Goal: Complete application form

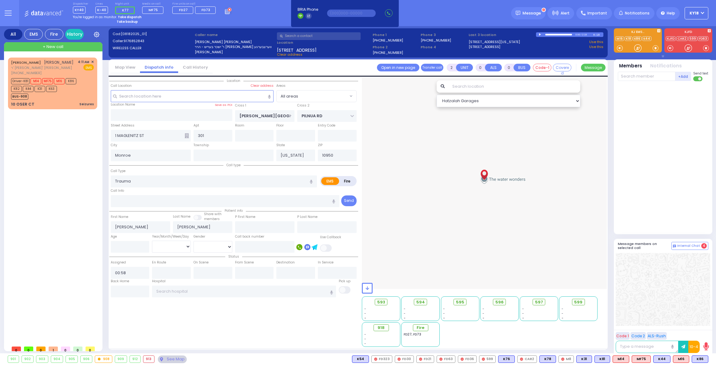
select select
click at [59, 96] on div "BUS-908" at bounding box center [49, 96] width 77 height 8
type input "3"
type input "2"
type input "1"
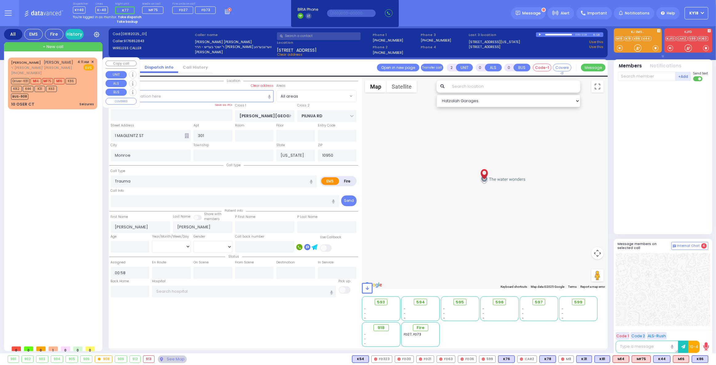
select select
type input "Seizures"
radio input "true"
type input "[PERSON_NAME]"
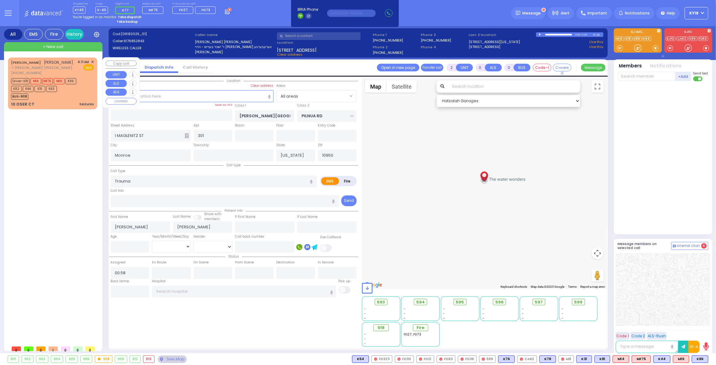
type input "14"
select select "Year"
select select "[DEMOGRAPHIC_DATA]"
type input "04:11"
type input "04:12"
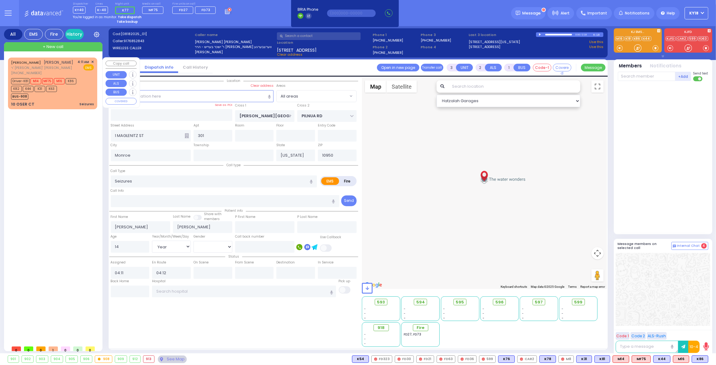
select select "Hatzalah Garages"
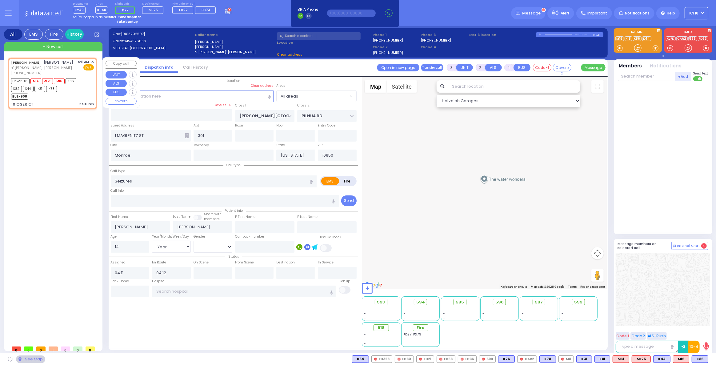
type input "[PERSON_NAME][GEOGRAPHIC_DATA]"
type input "10 OSER CT"
select select "[PERSON_NAME][GEOGRAPHIC_DATA]"
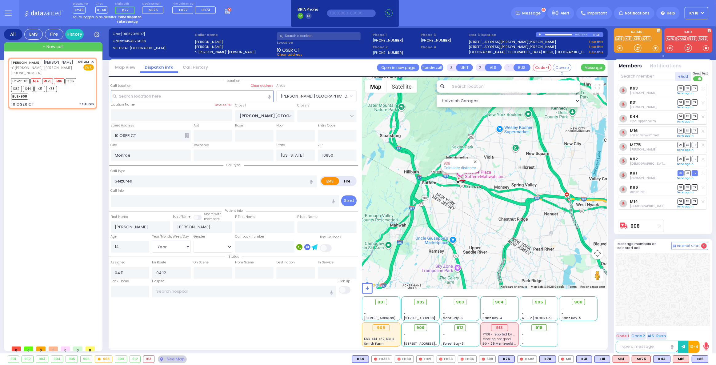
drag, startPoint x: 466, startPoint y: 195, endPoint x: 466, endPoint y: 206, distance: 10.5
click at [466, 206] on div "908 Calculate distance" at bounding box center [484, 183] width 245 height 212
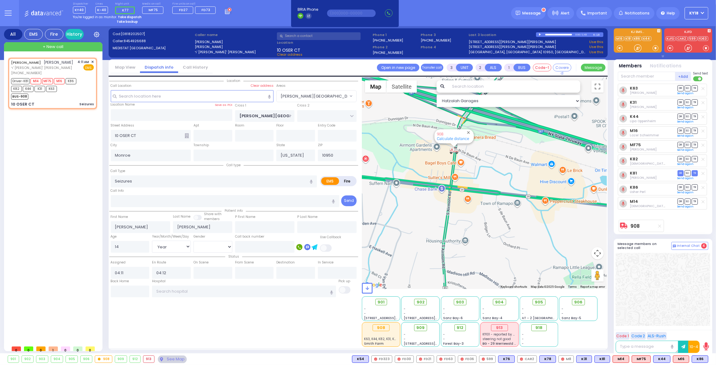
drag, startPoint x: 481, startPoint y: 148, endPoint x: 472, endPoint y: 169, distance: 22.8
click at [472, 169] on div "908 Calculate distance" at bounding box center [484, 183] width 245 height 212
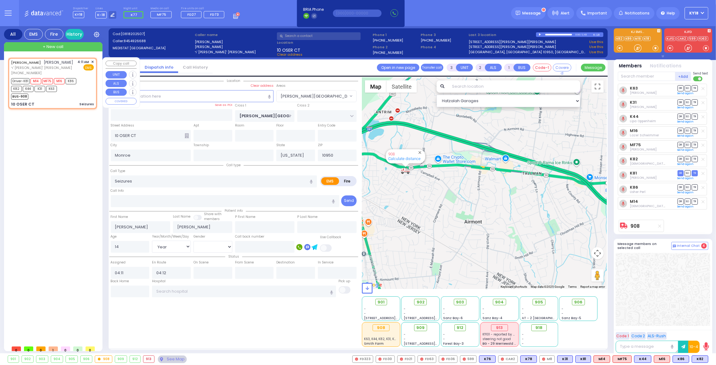
drag, startPoint x: 80, startPoint y: 95, endPoint x: 83, endPoint y: 96, distance: 3.2
click at [81, 95] on div "BUS-908" at bounding box center [49, 96] width 77 height 8
select select
radio input "true"
select select "Year"
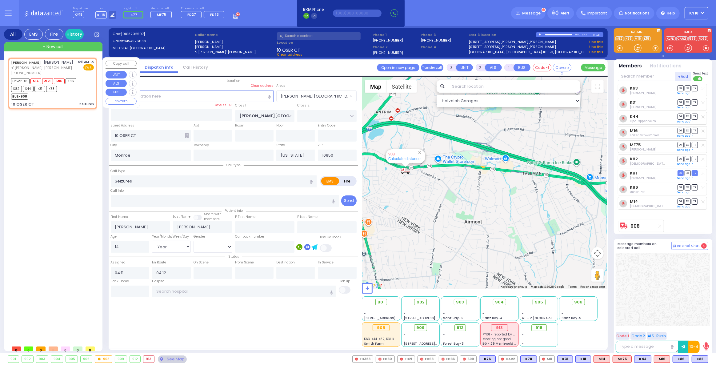
select select "[DEMOGRAPHIC_DATA]"
select select "[PERSON_NAME][GEOGRAPHIC_DATA]"
select select "Hatzalah Garages"
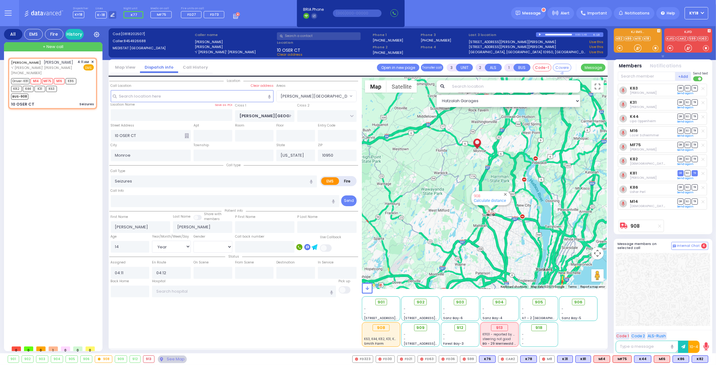
type input "6"
select select
radio input "true"
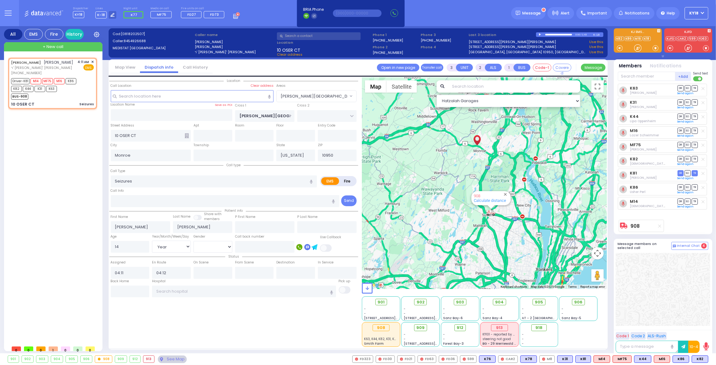
type input "Unknown"
select select "Year"
select select "[DEMOGRAPHIC_DATA]"
select select "Hatzalah Garages"
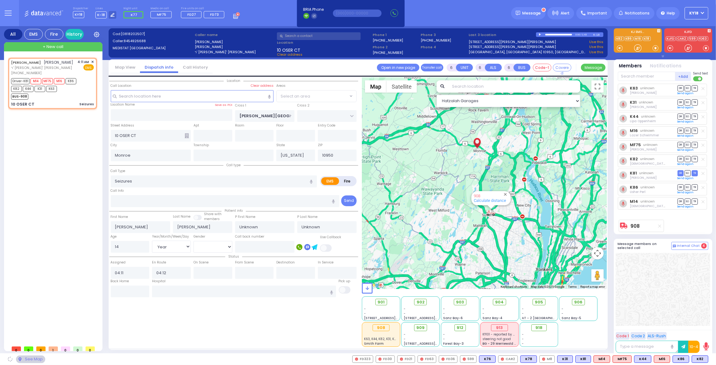
select select "[PERSON_NAME][GEOGRAPHIC_DATA]"
select select
radio input "true"
type input "Gitty"
type input "[PERSON_NAME]"
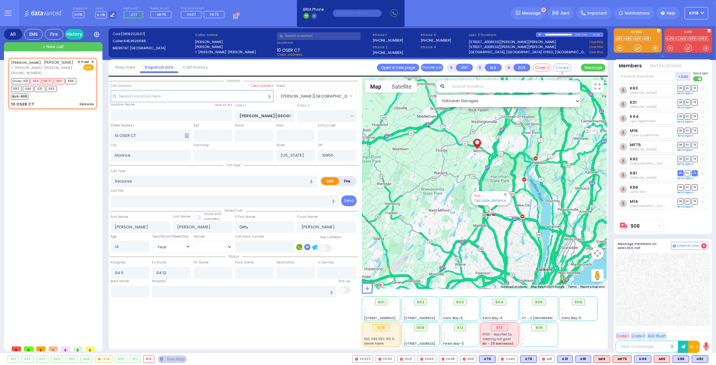
select select "Year"
select select "[DEMOGRAPHIC_DATA]"
select select "Hatzalah Garages"
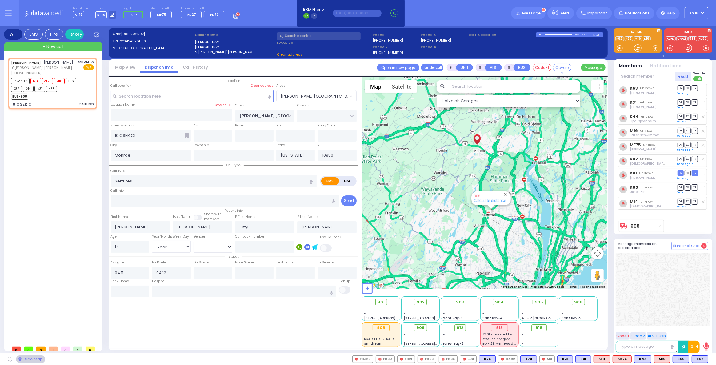
select select "[PERSON_NAME][GEOGRAPHIC_DATA]"
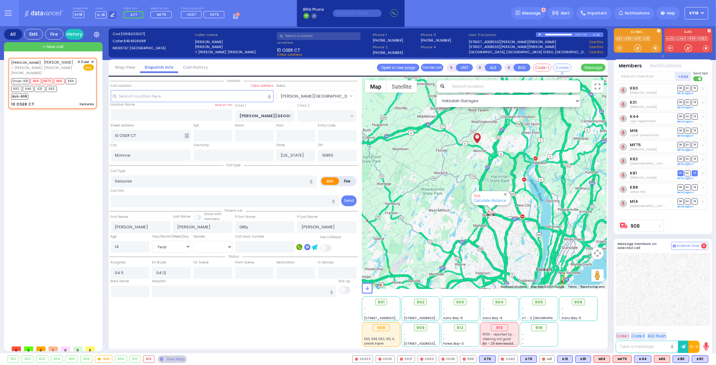
select select
radio input "true"
select select "Year"
select select "[DEMOGRAPHIC_DATA]"
select select "Hatzalah Garages"
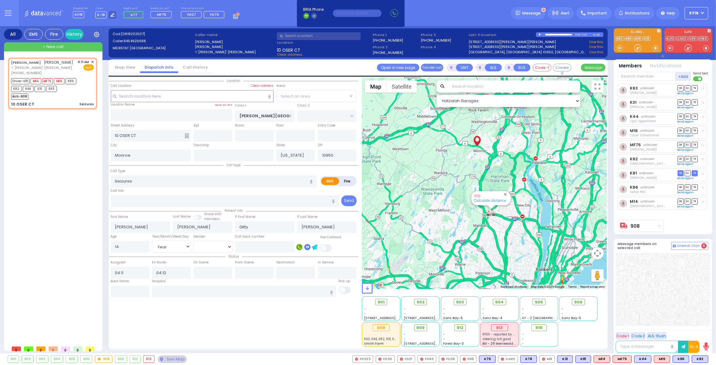
select select "[PERSON_NAME][GEOGRAPHIC_DATA]"
click at [68, 104] on div "10 [PERSON_NAME] CT Seizures" at bounding box center [52, 104] width 83 height 6
select select
radio input "true"
select select "Year"
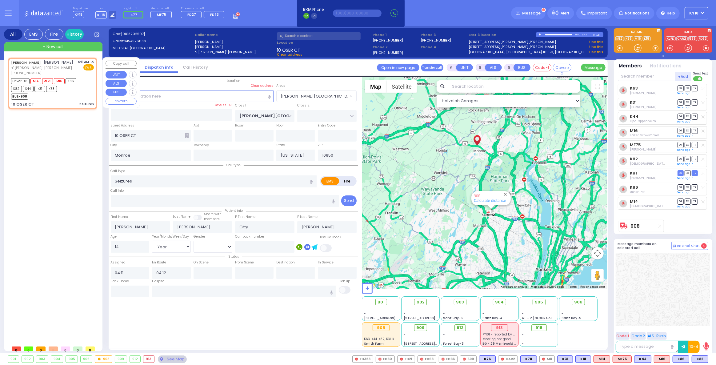
select select "[DEMOGRAPHIC_DATA]"
select select "Hatzalah Garages"
select select "[PERSON_NAME][GEOGRAPHIC_DATA]"
click at [70, 105] on div "10 [PERSON_NAME] CT Seizures" at bounding box center [52, 104] width 83 height 6
select select
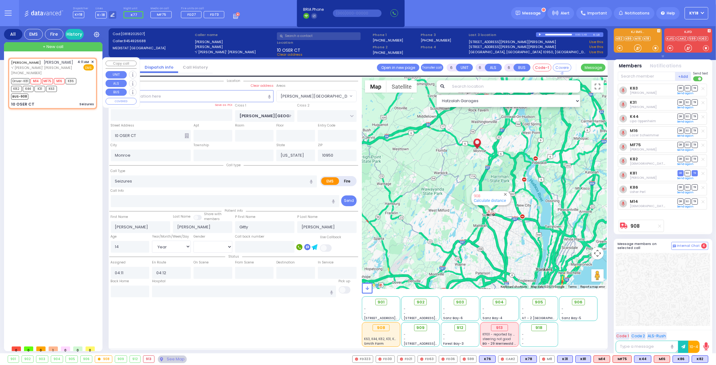
radio input "true"
select select "Year"
select select "[DEMOGRAPHIC_DATA]"
select select "[PERSON_NAME][GEOGRAPHIC_DATA]"
select select "Hatzalah Garages"
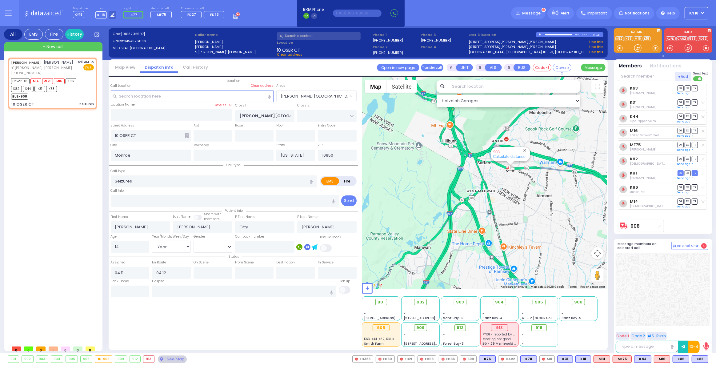
drag, startPoint x: 503, startPoint y: 191, endPoint x: 493, endPoint y: 208, distance: 19.7
click at [493, 208] on div "908 Calculate distance" at bounding box center [484, 183] width 245 height 212
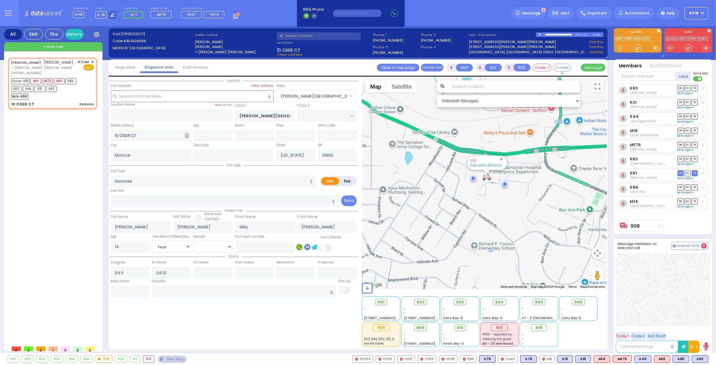
drag, startPoint x: 499, startPoint y: 187, endPoint x: 494, endPoint y: 203, distance: 17.7
click at [494, 203] on div "908 Calculate distance" at bounding box center [484, 183] width 245 height 212
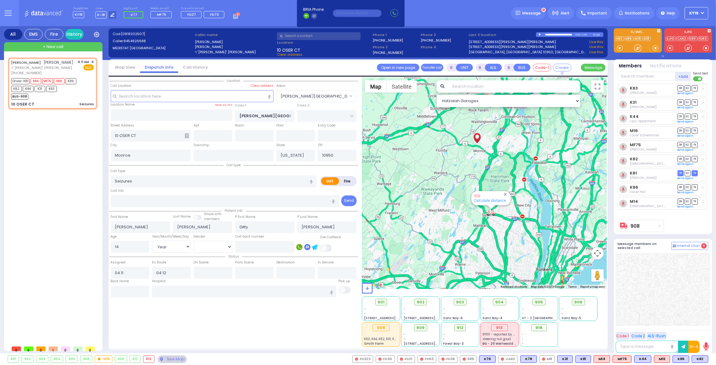
drag, startPoint x: 540, startPoint y: 34, endPoint x: 539, endPoint y: 39, distance: 5.2
click at [540, 34] on div at bounding box center [540, 34] width 3 height 2
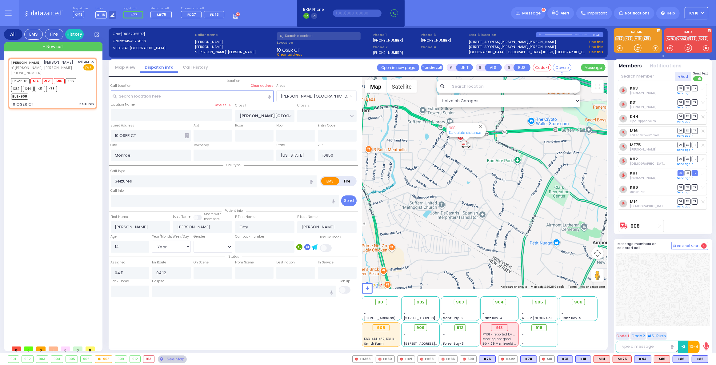
drag, startPoint x: 481, startPoint y: 168, endPoint x: 479, endPoint y: 184, distance: 15.9
click at [479, 184] on div "908 Calculate distance" at bounding box center [484, 183] width 245 height 212
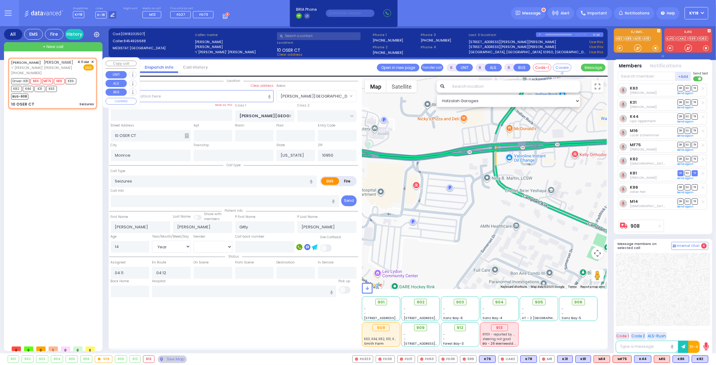
click at [59, 97] on div "BUS-908" at bounding box center [49, 96] width 77 height 8
select select
radio input "true"
select select "Year"
select select "[DEMOGRAPHIC_DATA]"
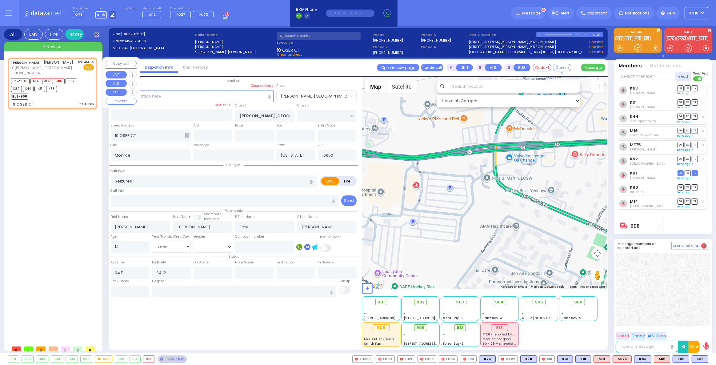
select select "[PERSON_NAME][GEOGRAPHIC_DATA]"
select select "Hatzalah Garages"
